Goal: Task Accomplishment & Management: Complete application form

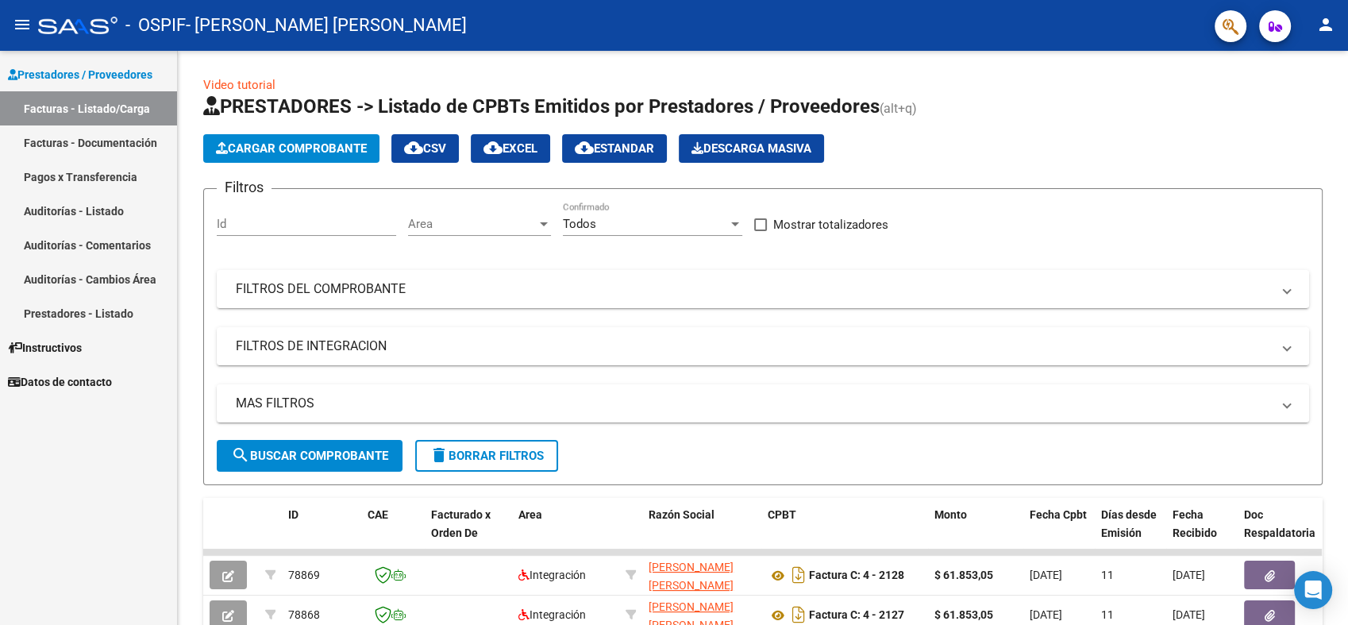
scroll to position [436, 0]
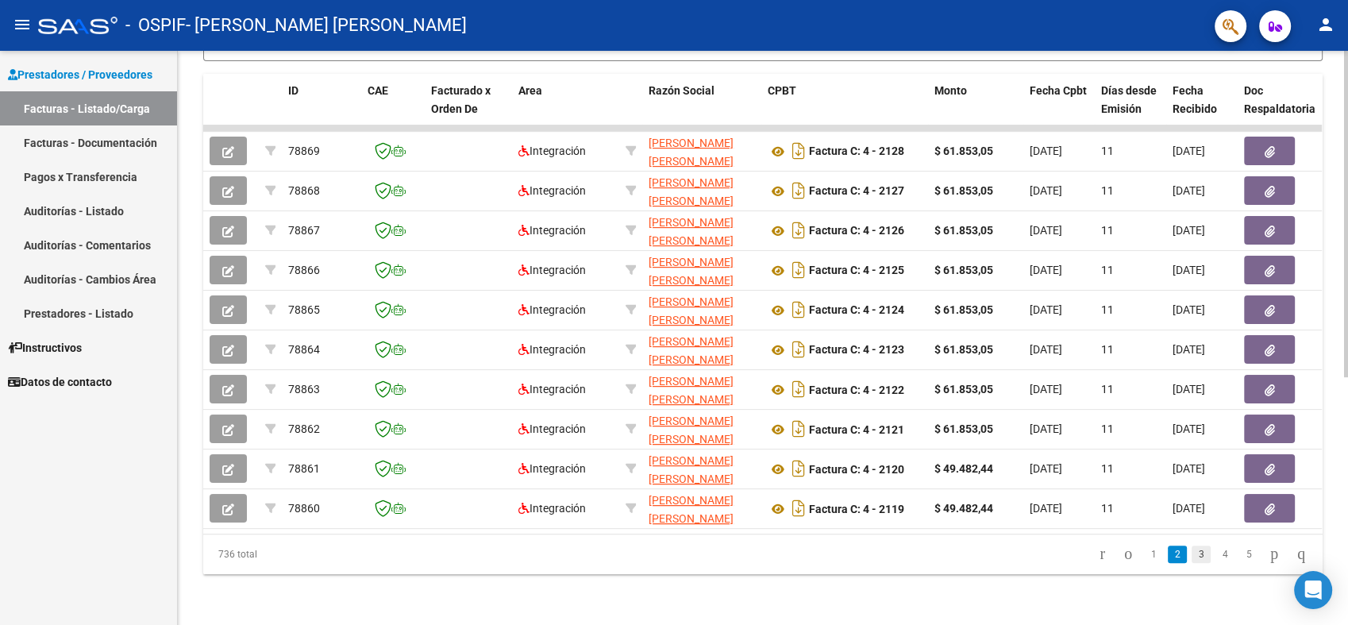
click at [1191, 552] on link "3" at bounding box center [1200, 553] width 19 height 17
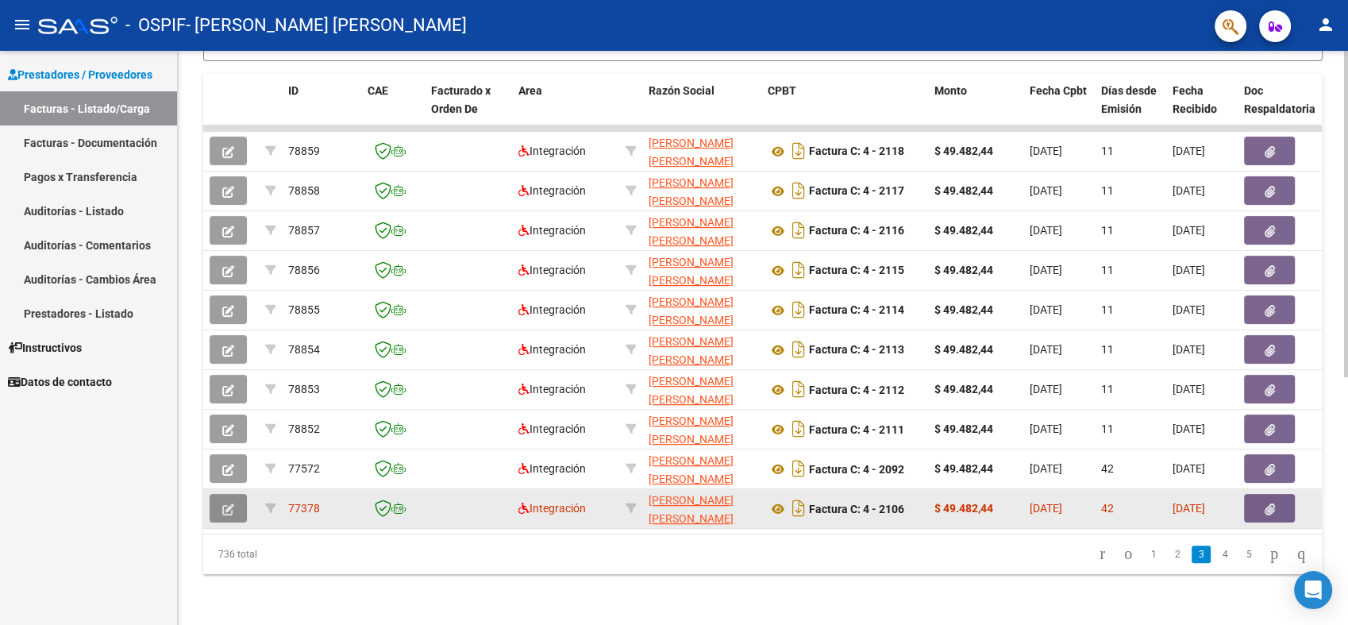
click at [217, 505] on button "button" at bounding box center [228, 508] width 37 height 29
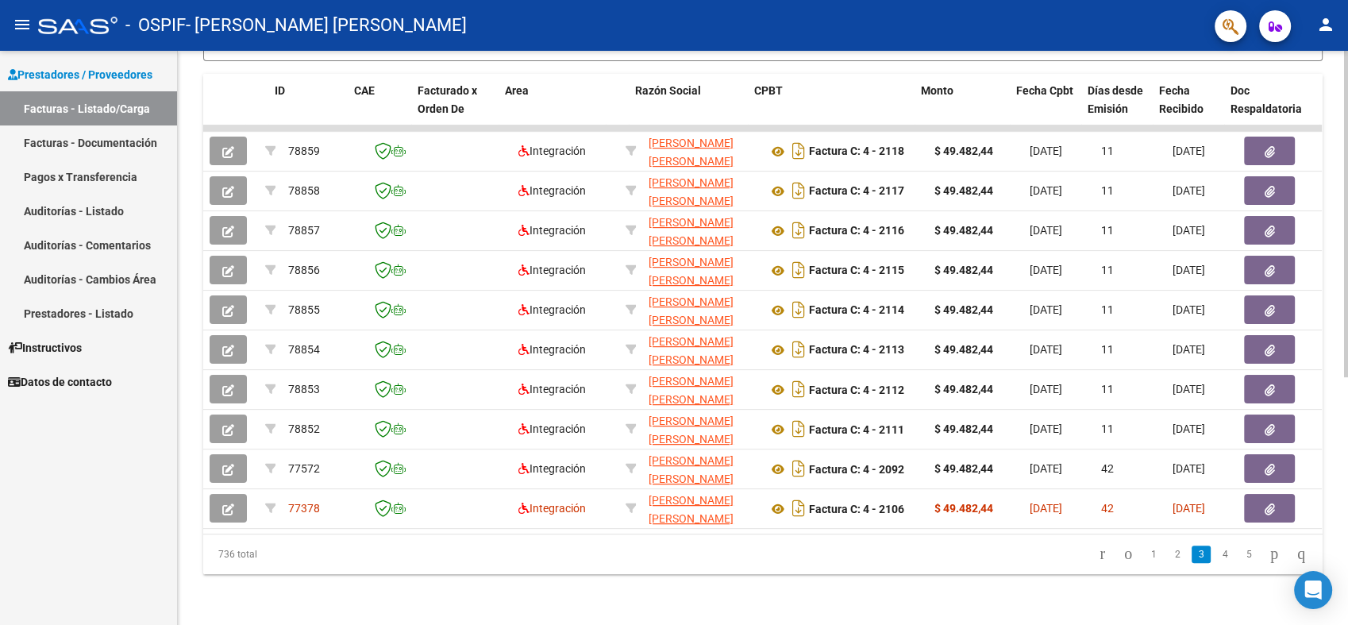
scroll to position [0, 178]
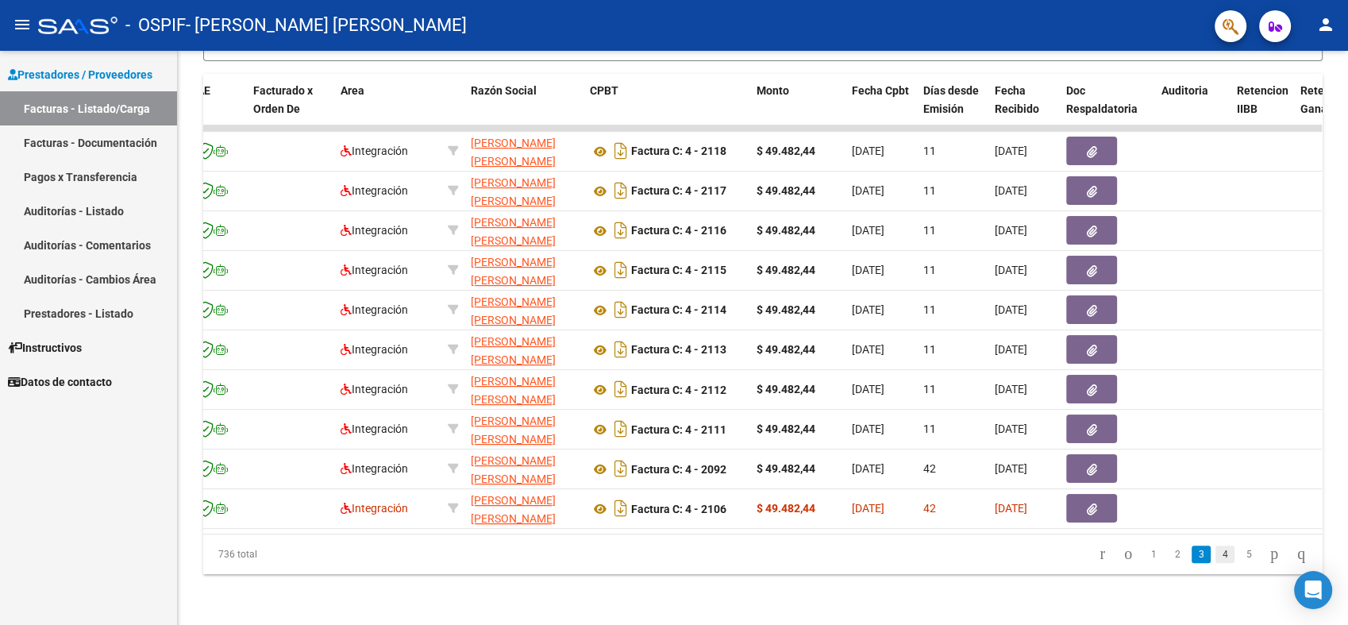
click at [1215, 557] on link "4" at bounding box center [1224, 553] width 19 height 17
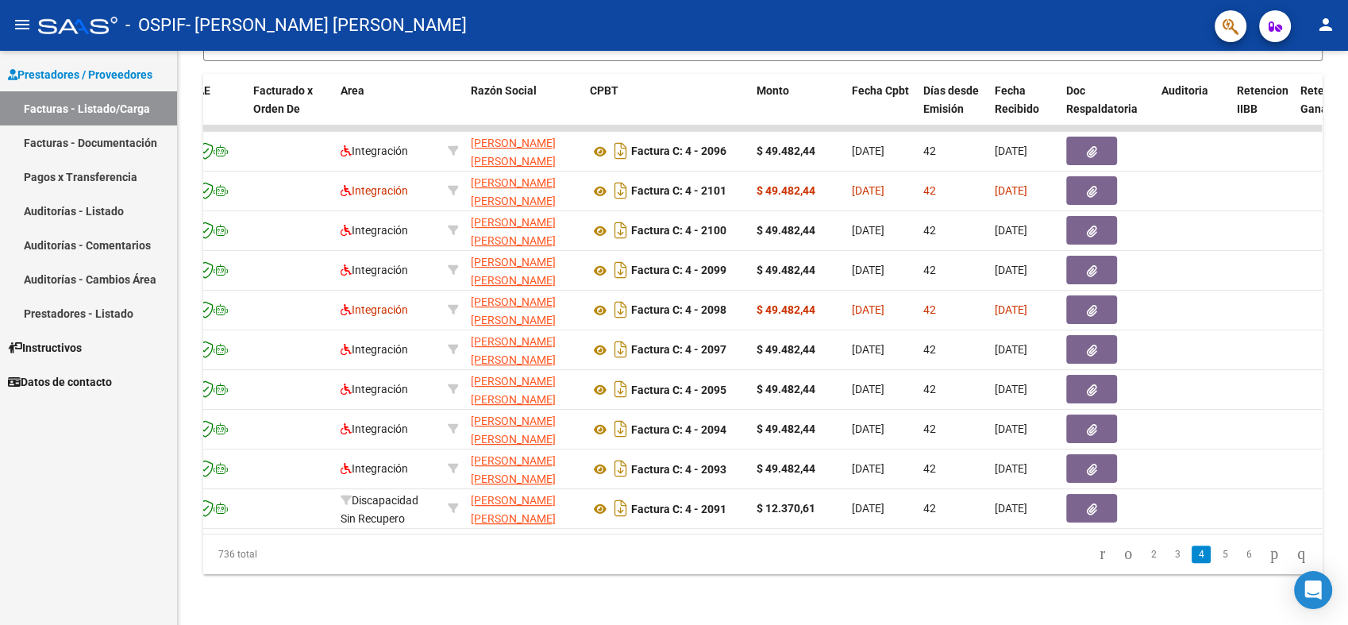
click at [1215, 557] on link "5" at bounding box center [1224, 553] width 19 height 17
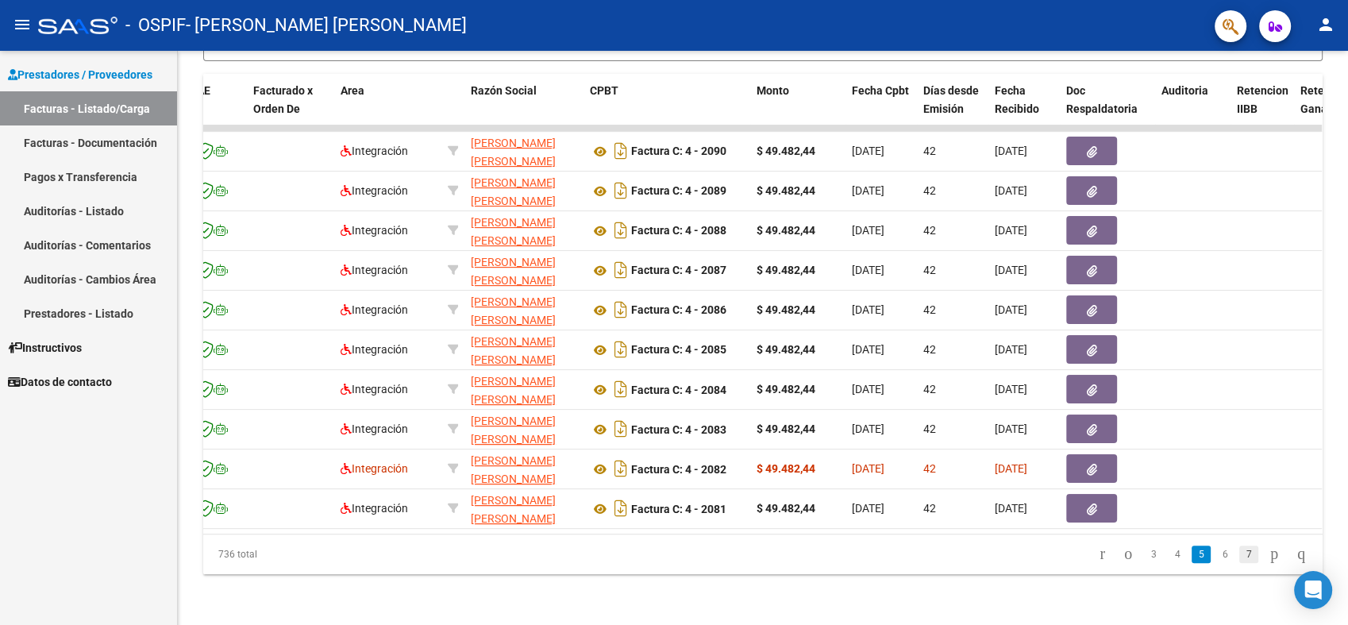
click at [1239, 560] on link "7" at bounding box center [1248, 553] width 19 height 17
click at [1239, 560] on link "9" at bounding box center [1248, 553] width 19 height 17
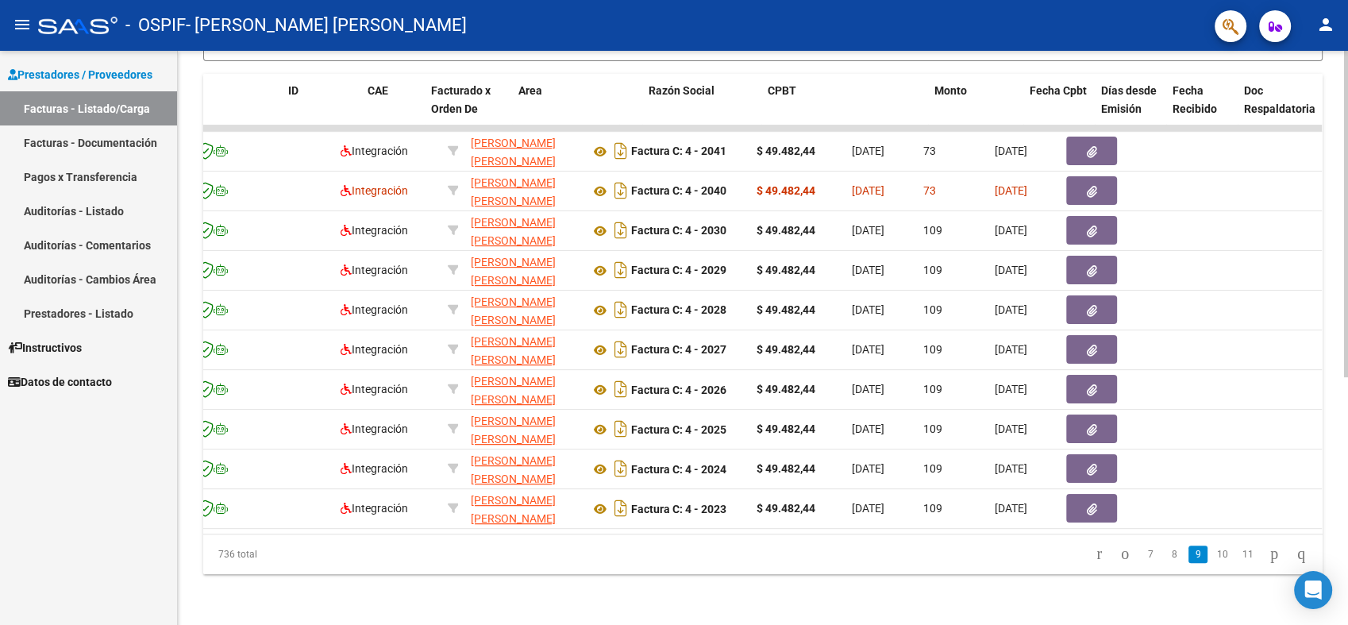
scroll to position [0, 0]
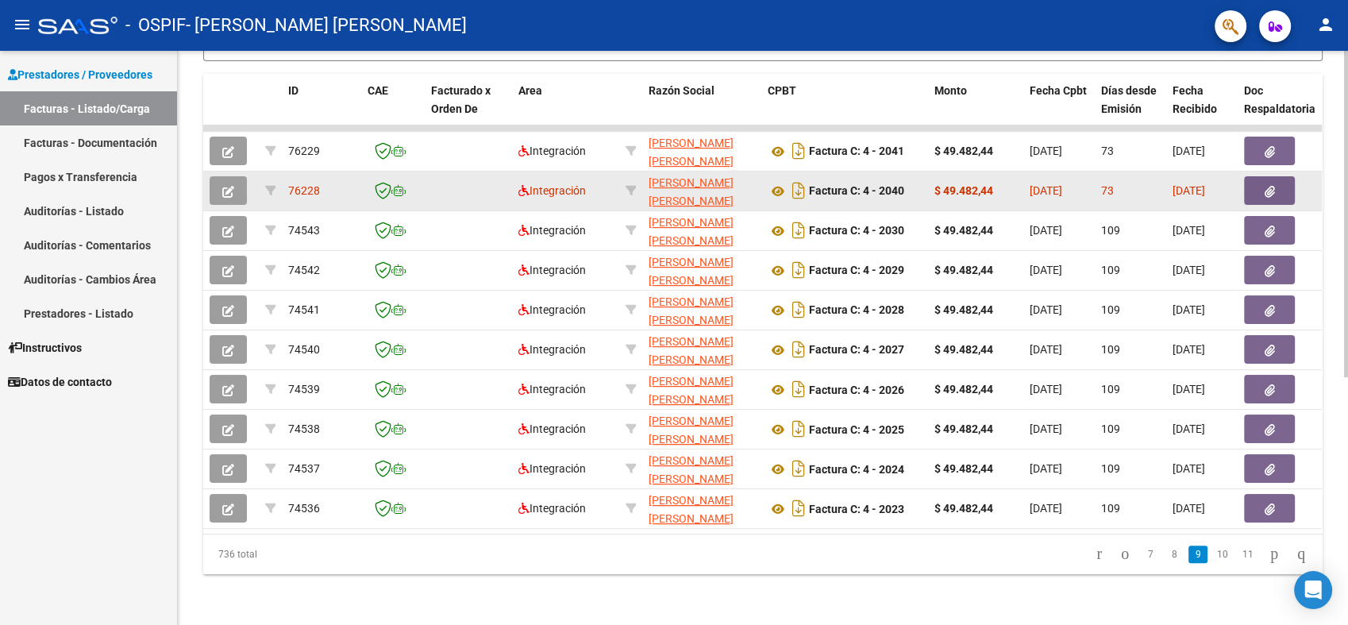
click at [234, 177] on button "button" at bounding box center [228, 190] width 37 height 29
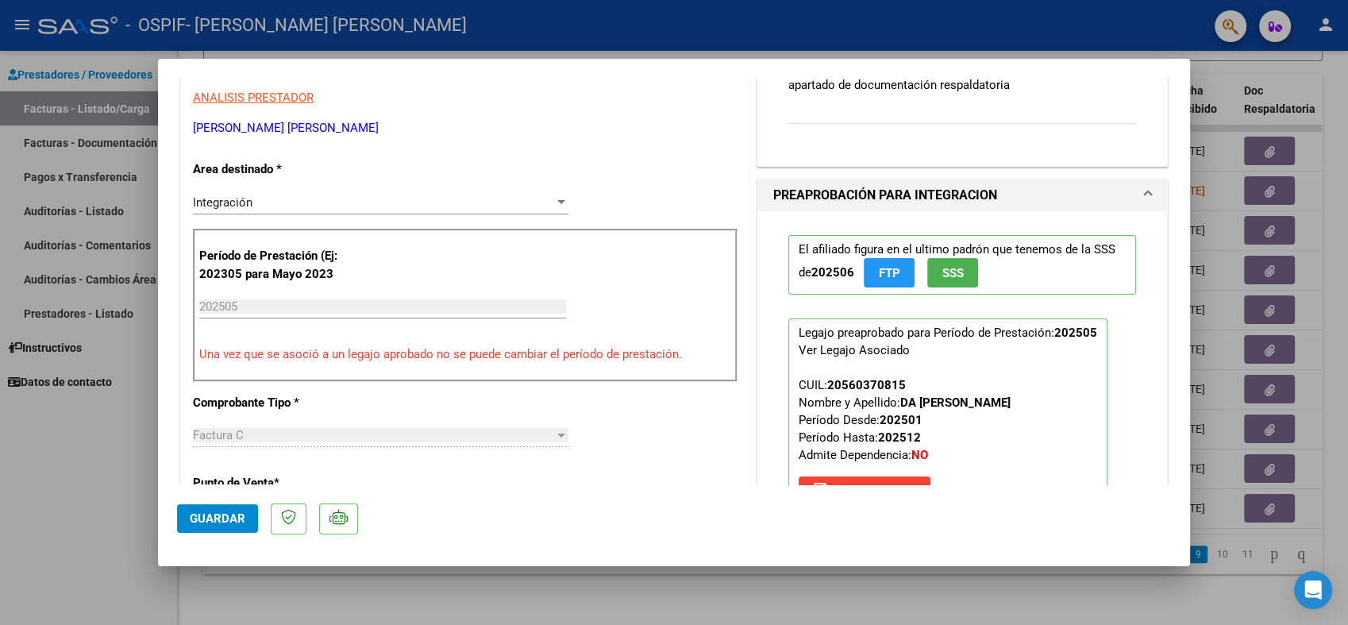
scroll to position [440, 0]
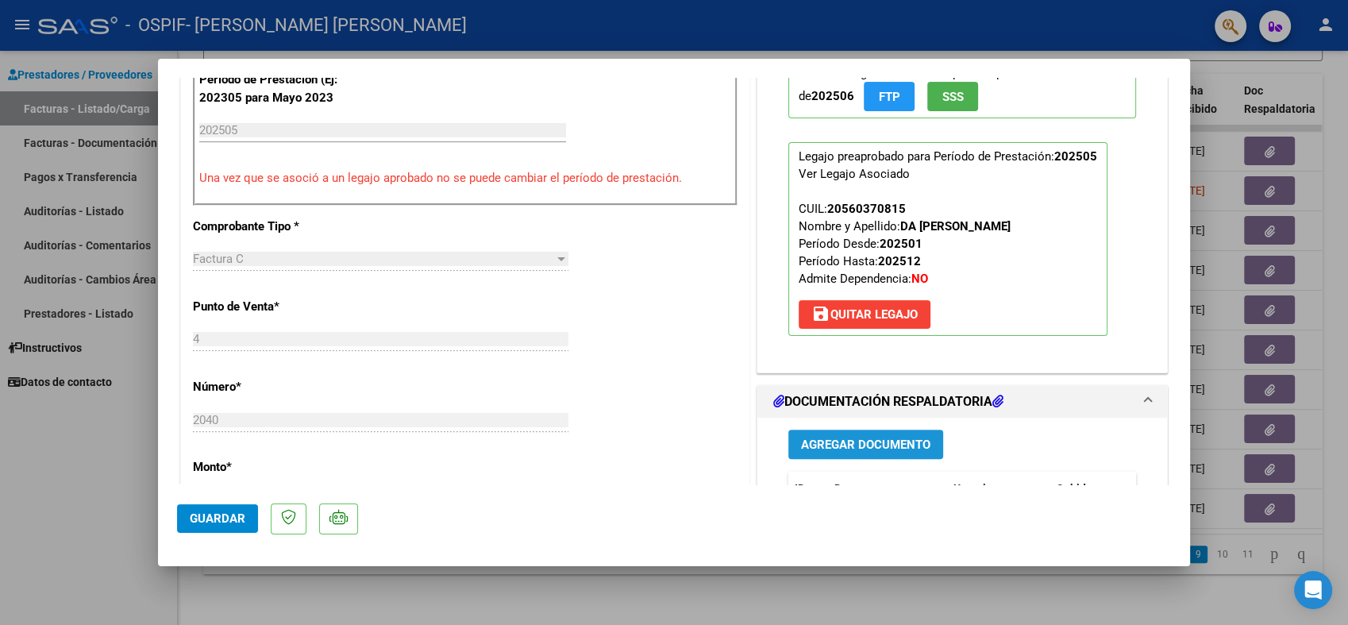
click at [878, 439] on span "Agregar Documento" at bounding box center [865, 444] width 129 height 14
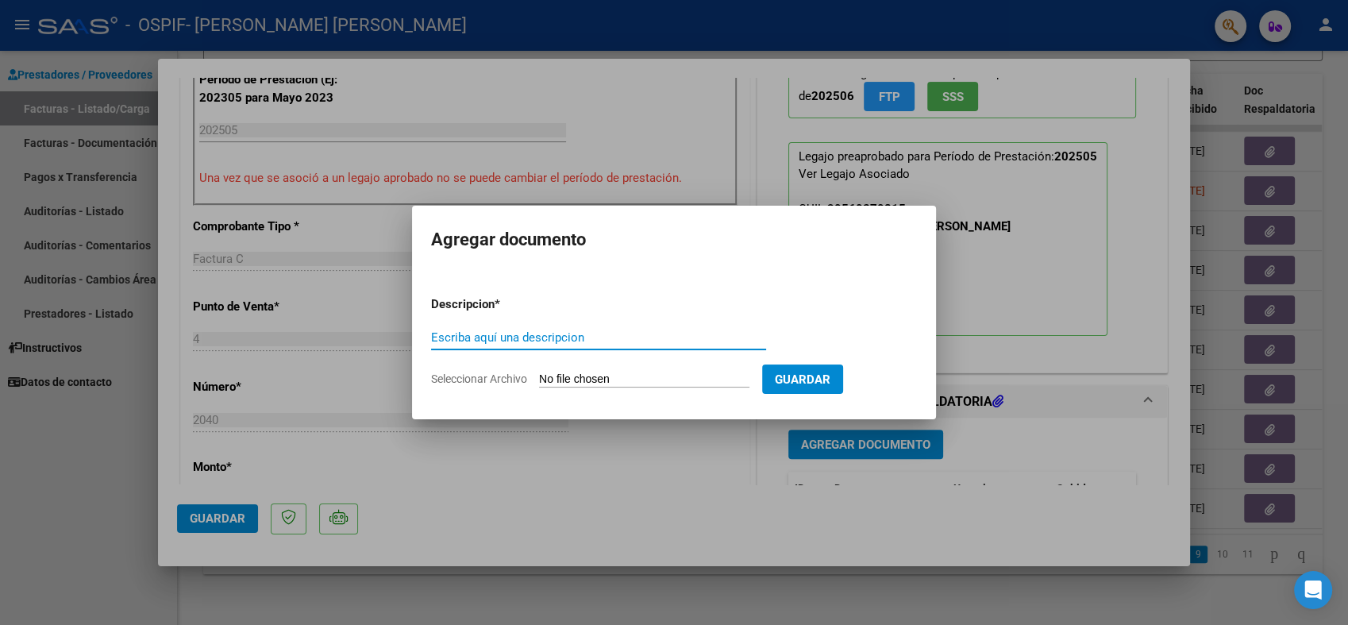
click at [569, 341] on input "Escriba aquí una descripcion" at bounding box center [598, 337] width 335 height 14
type input "factura corregida"
click at [583, 376] on input "Seleccionar Archivo" at bounding box center [644, 379] width 210 height 15
type input "C:\fakepath\corrección [PERSON_NAME] .pdf"
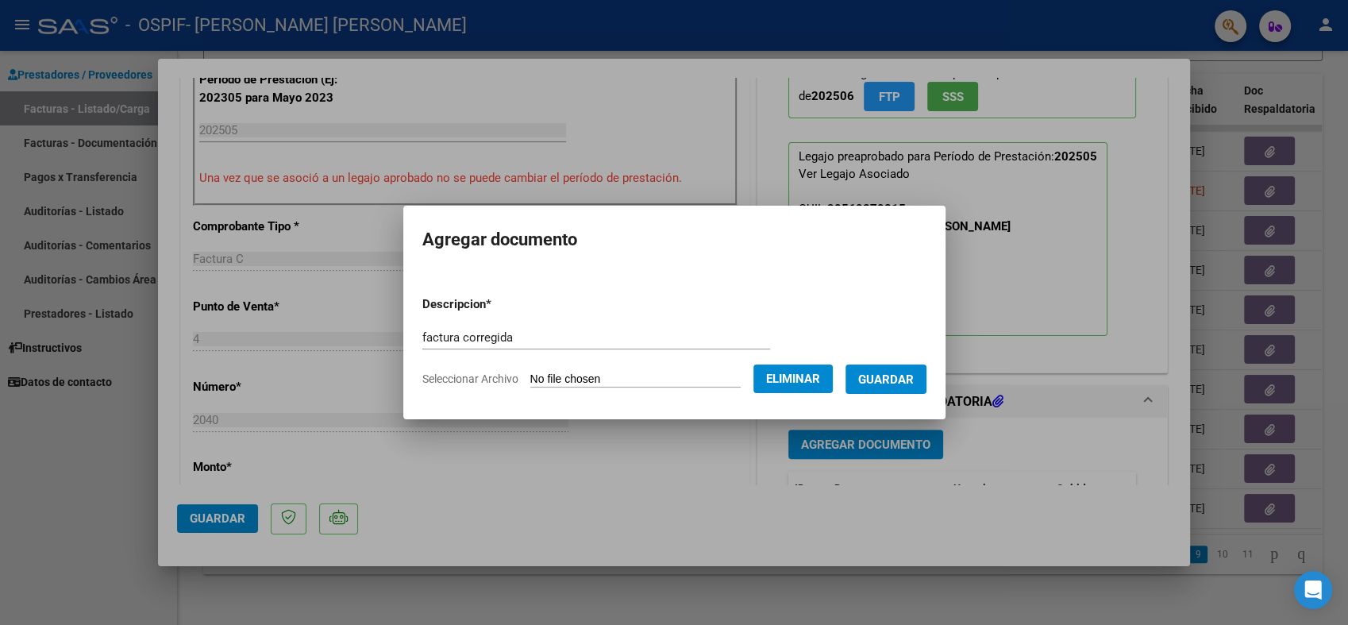
click at [894, 385] on span "Guardar" at bounding box center [886, 379] width 56 height 14
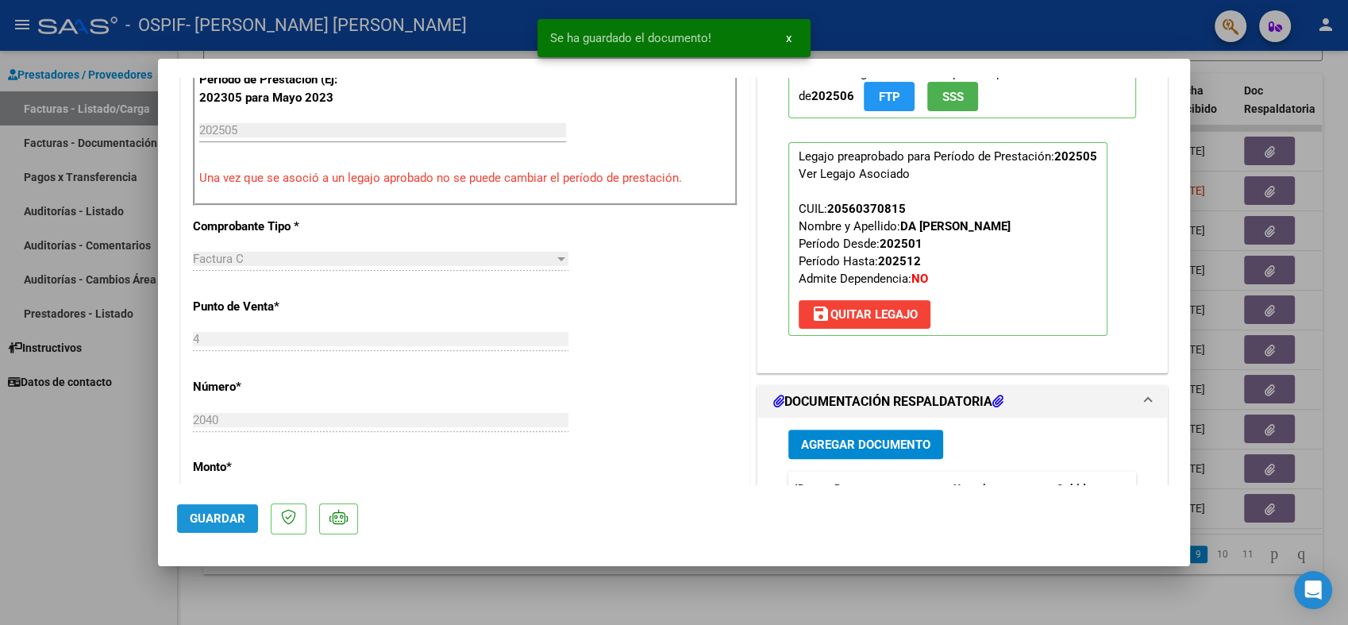
click at [210, 521] on span "Guardar" at bounding box center [218, 518] width 56 height 14
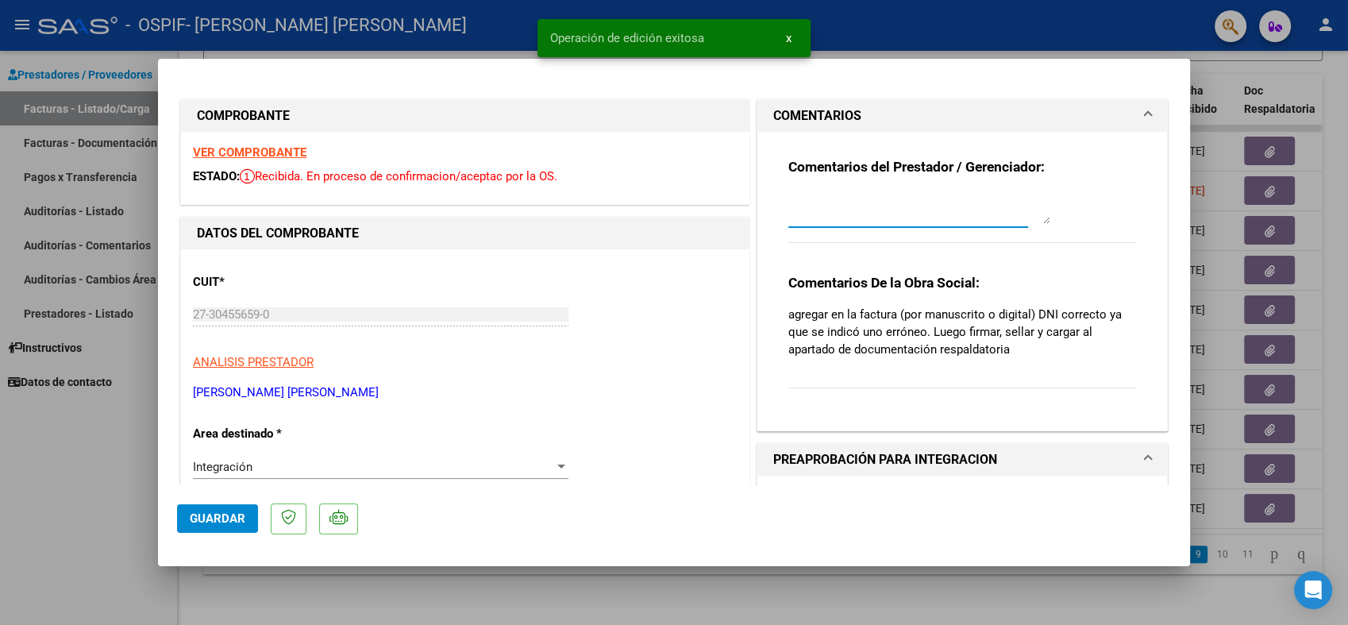
click at [887, 211] on textarea at bounding box center [919, 208] width 262 height 32
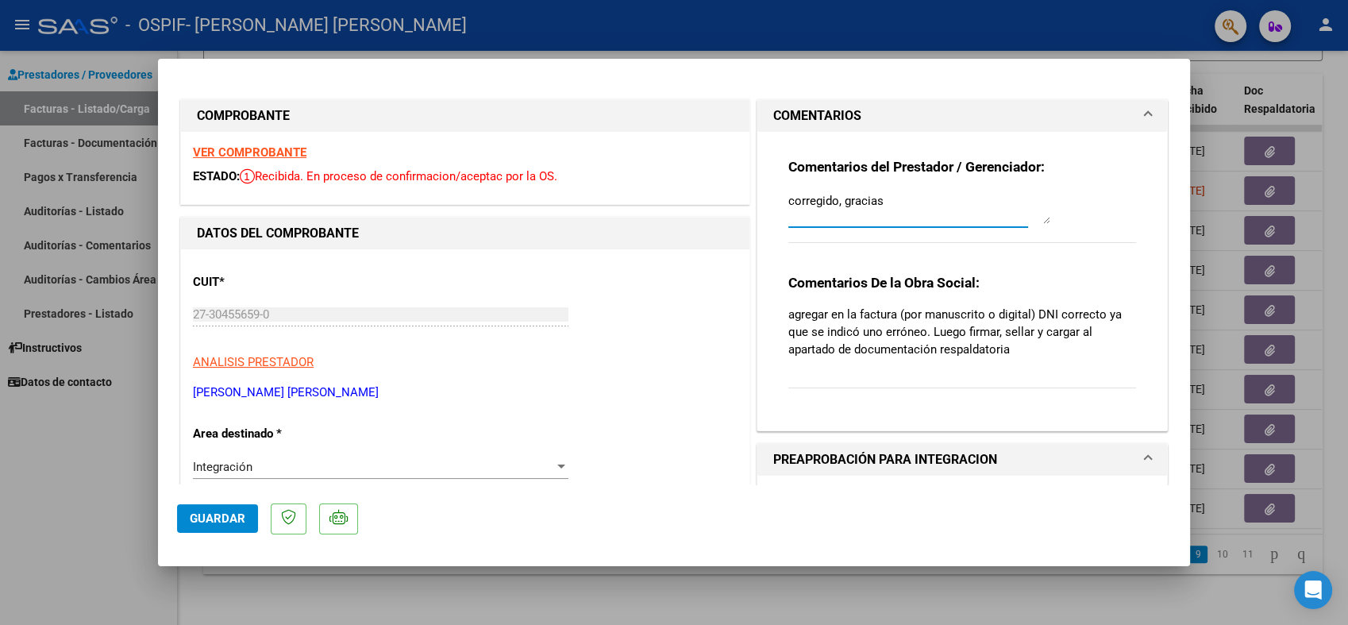
type textarea "corregido, gracias"
click at [219, 509] on button "Guardar" at bounding box center [217, 518] width 81 height 29
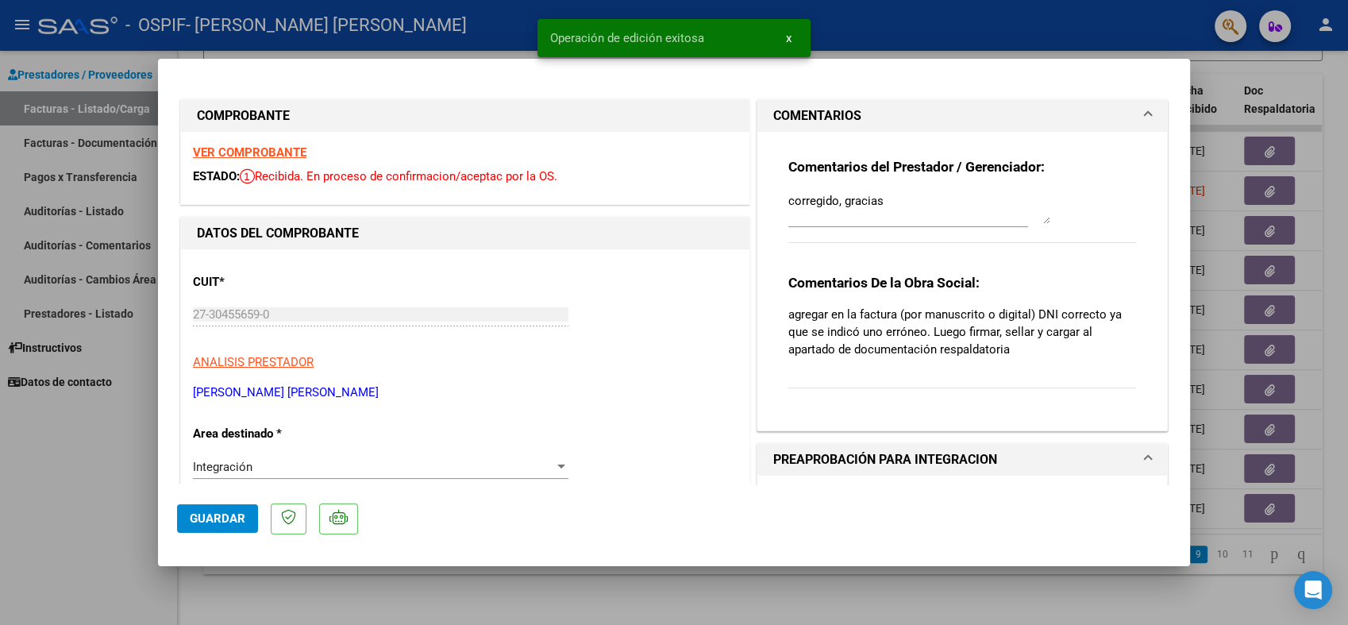
type input "$ 0,00"
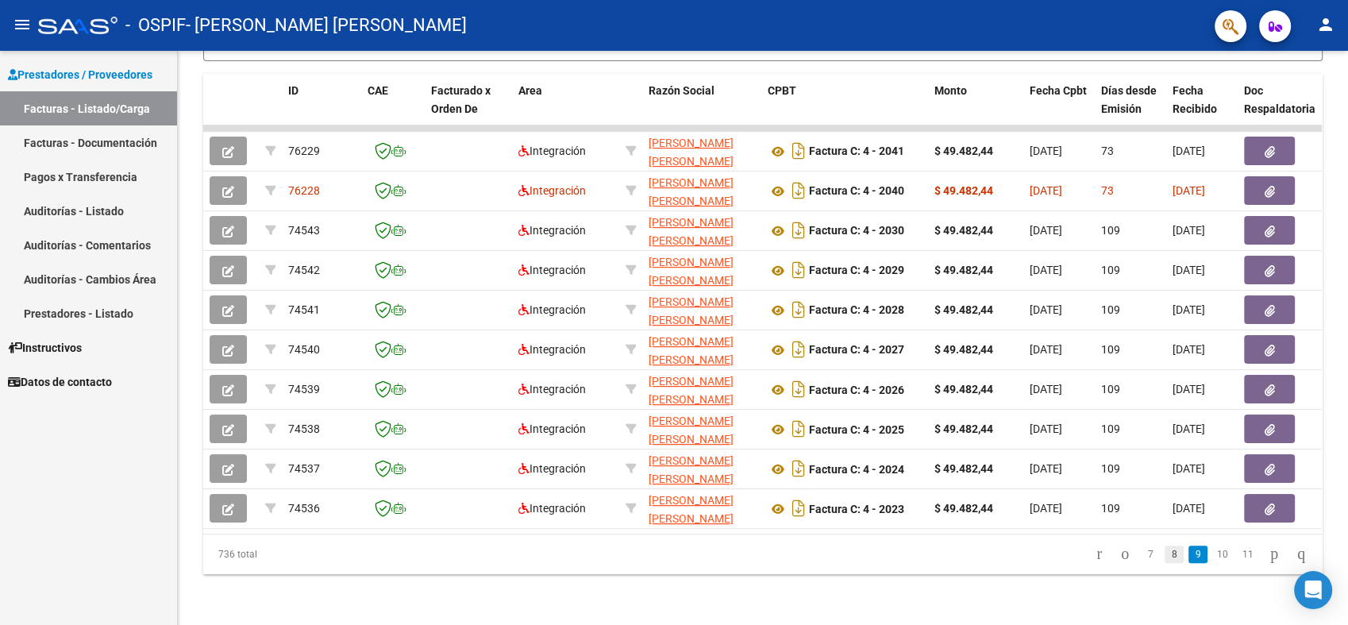
click at [1164, 559] on link "8" at bounding box center [1173, 553] width 19 height 17
click at [1166, 559] on link "7" at bounding box center [1175, 553] width 19 height 17
click at [1167, 559] on link "6" at bounding box center [1176, 553] width 19 height 17
click at [1167, 559] on link "5" at bounding box center [1176, 553] width 19 height 17
click at [1167, 559] on link "4" at bounding box center [1176, 553] width 19 height 17
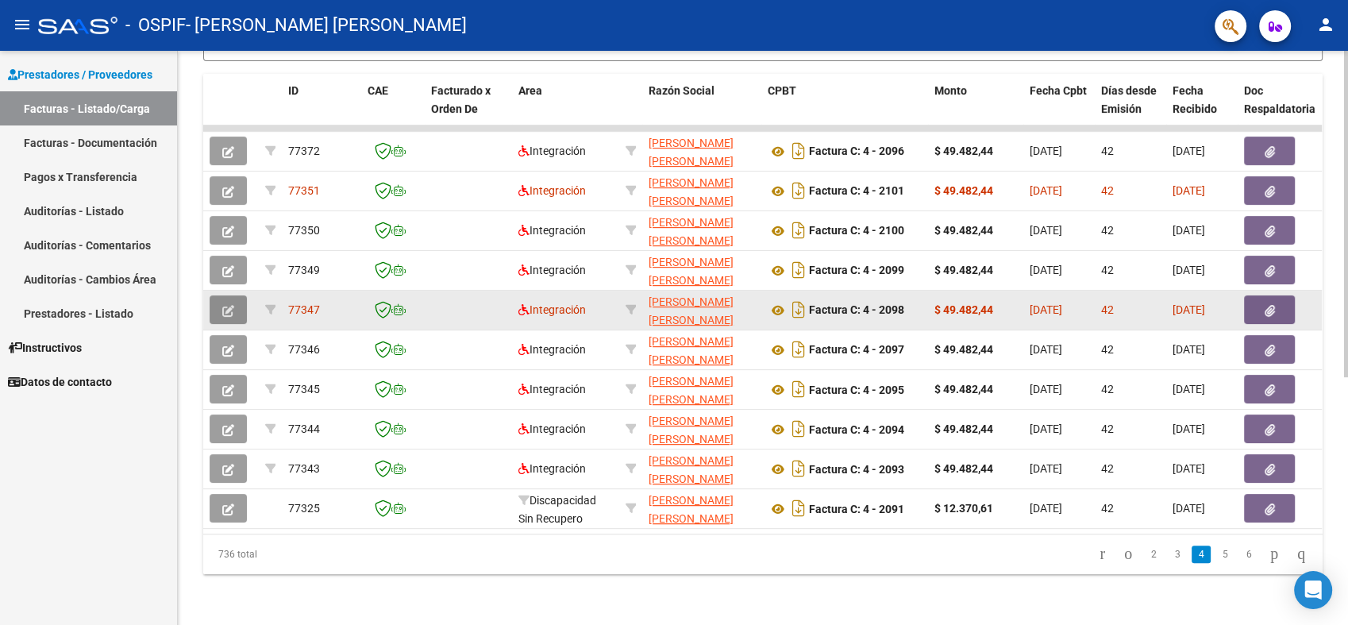
click at [231, 305] on icon "button" at bounding box center [228, 311] width 12 height 12
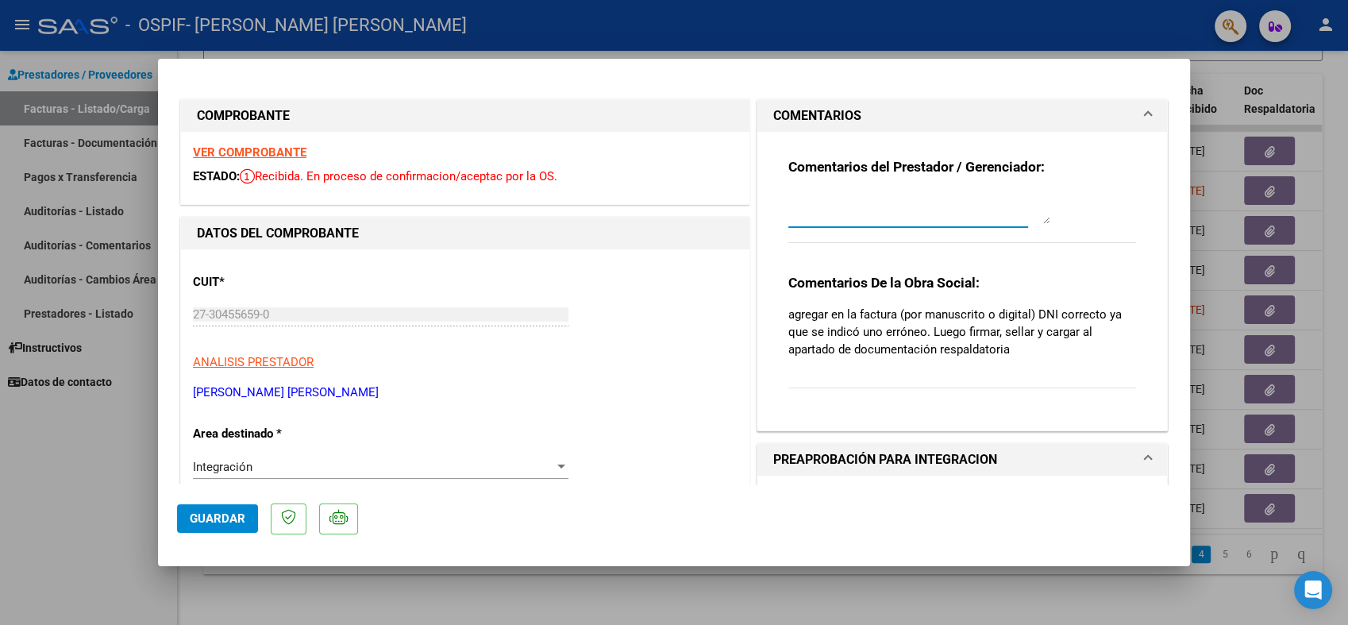
click at [838, 212] on textarea at bounding box center [919, 208] width 262 height 32
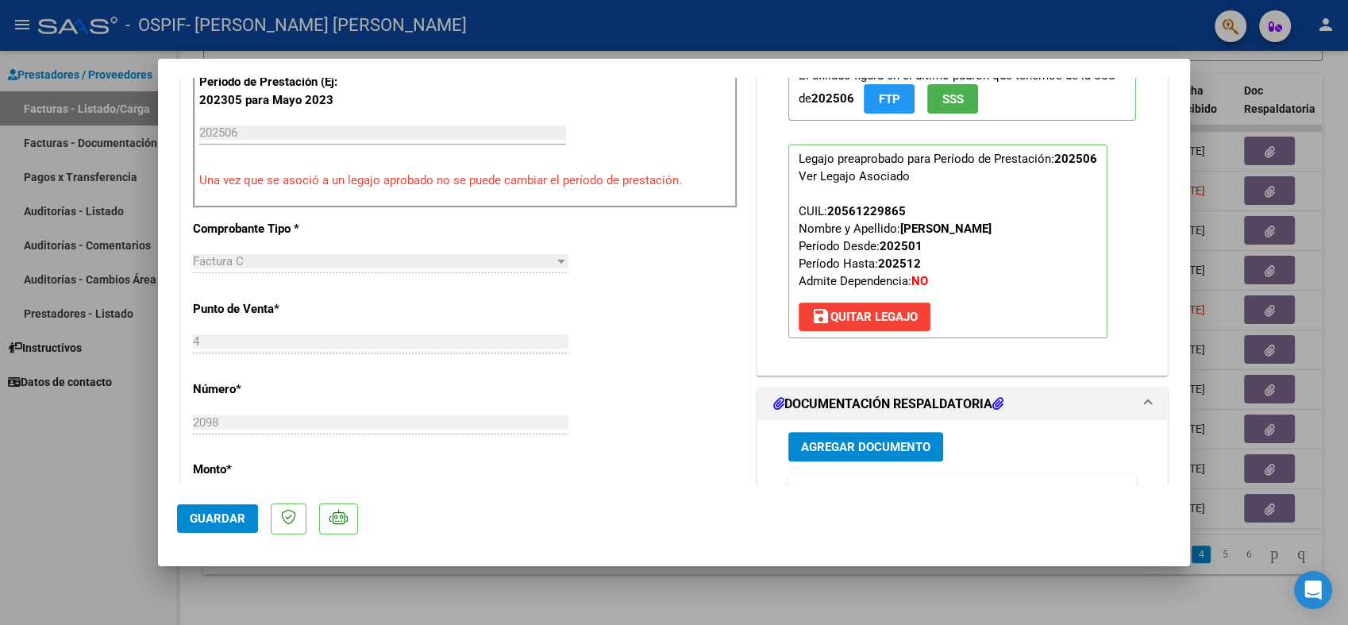
scroll to position [529, 0]
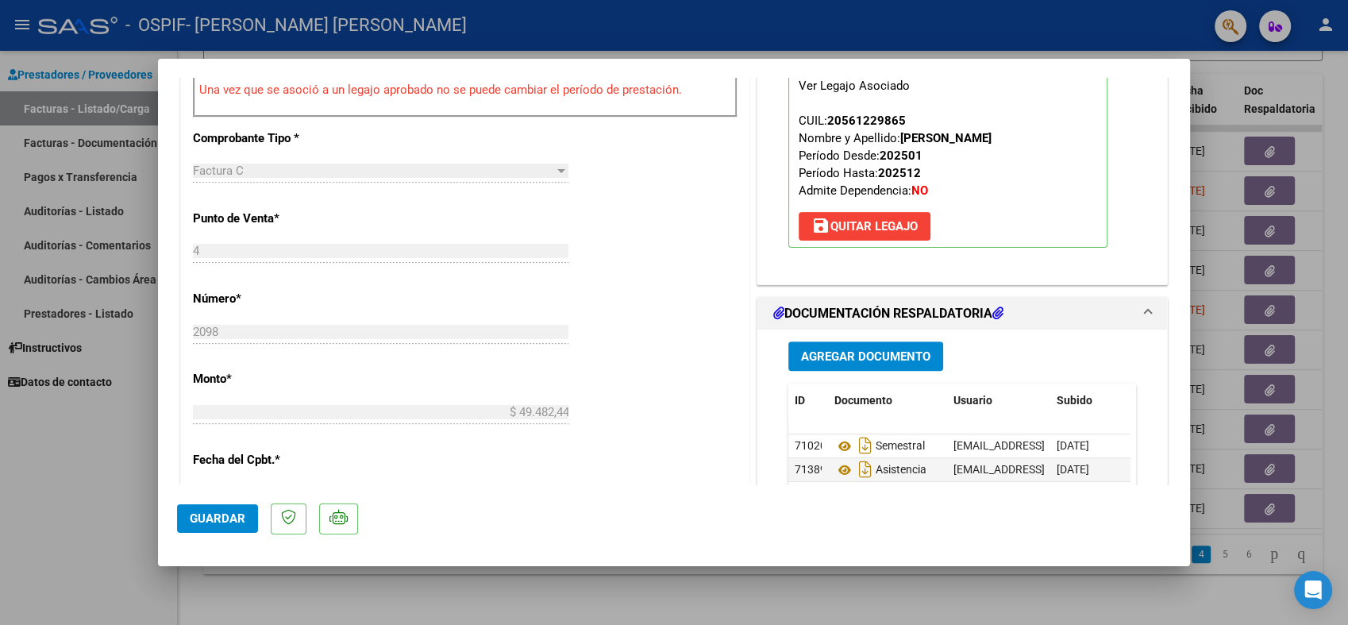
type textarea "corregida, gracias"
click at [882, 349] on span "Agregar Documento" at bounding box center [865, 356] width 129 height 14
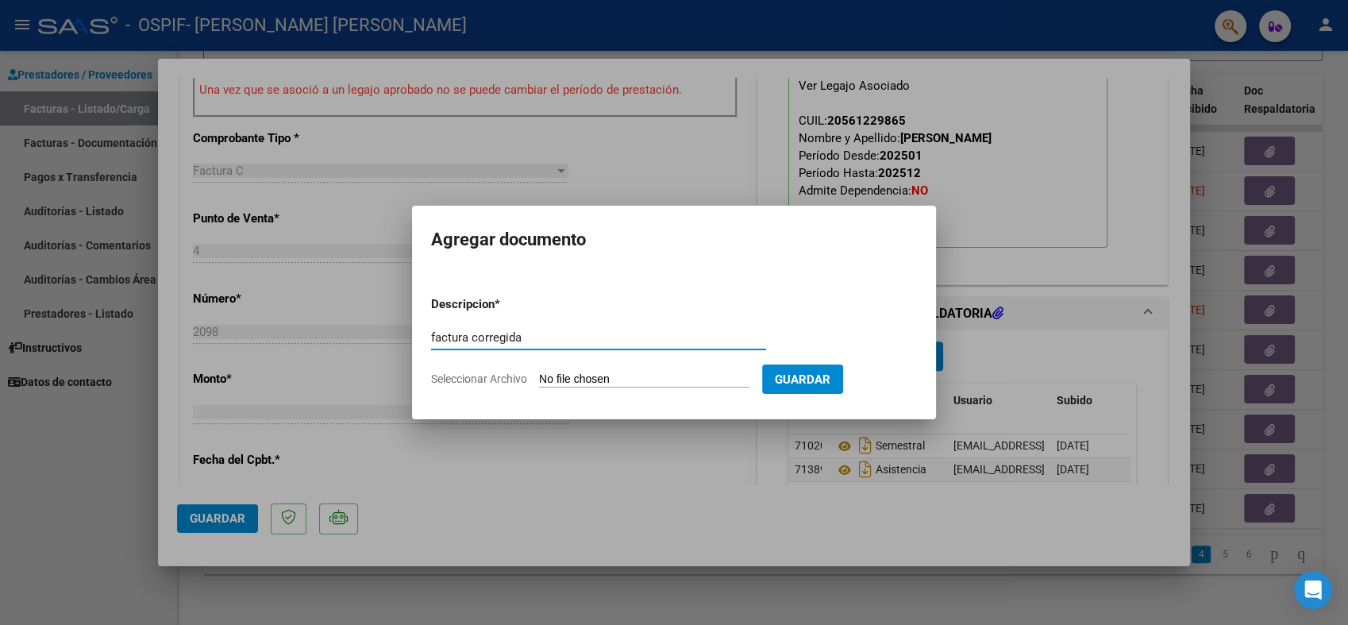
type input "factura corregida"
click at [625, 383] on input "Seleccionar Archivo" at bounding box center [644, 379] width 210 height 15
type input "C:\fakepath\Verón corregido .pdf"
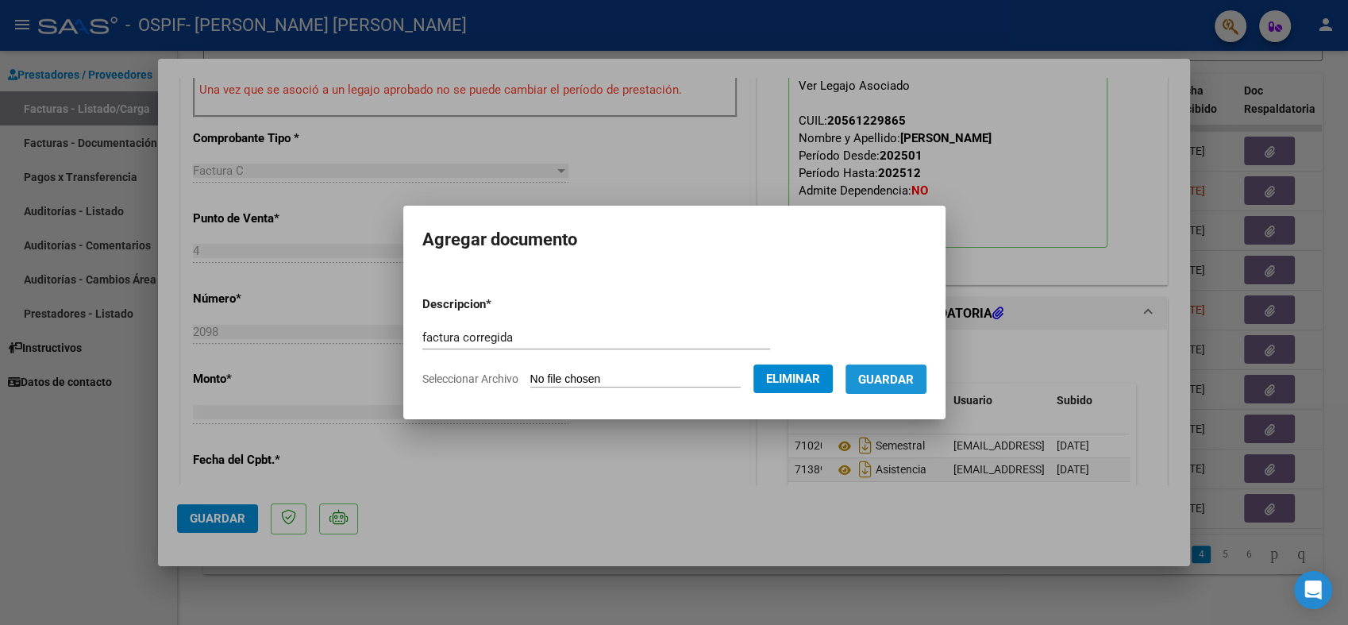
drag, startPoint x: 889, startPoint y: 390, endPoint x: 893, endPoint y: 398, distance: 8.9
click at [893, 398] on form "Descripcion * factura corregida Escriba aquí una descripcion Seleccionar Archiv…" at bounding box center [674, 341] width 504 height 116
click at [891, 385] on span "Guardar" at bounding box center [886, 379] width 56 height 14
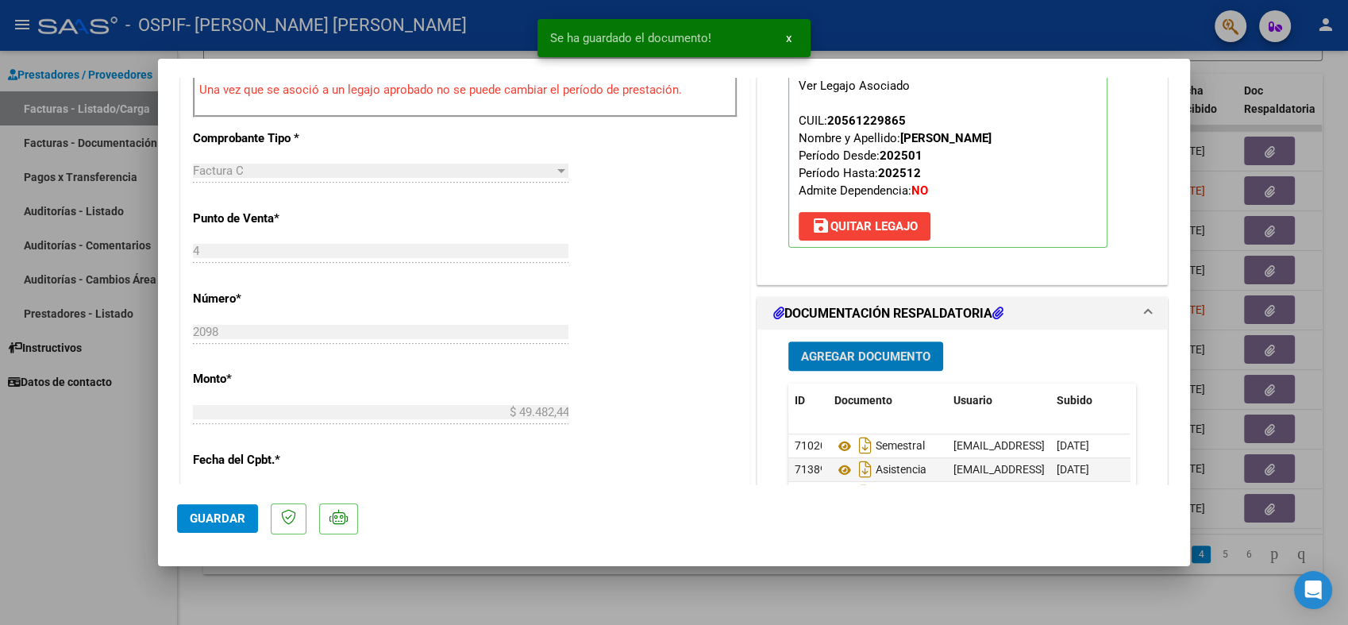
click at [210, 521] on span "Guardar" at bounding box center [218, 518] width 56 height 14
type input "$ 0,00"
